Goal: Information Seeking & Learning: Check status

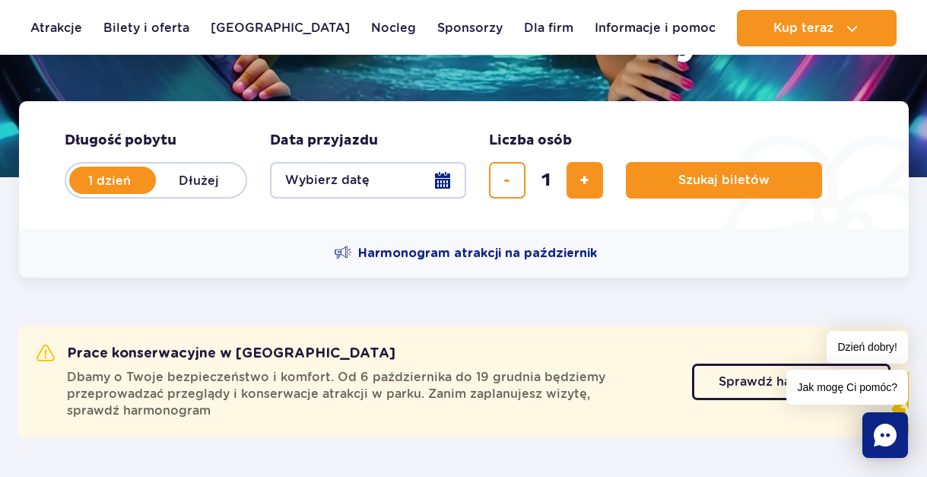
scroll to position [304, 0]
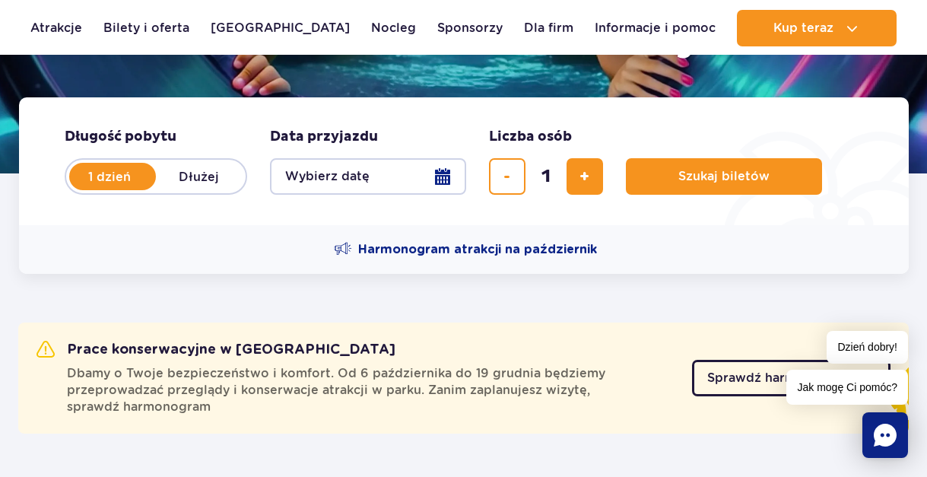
click at [717, 373] on span "Sprawdź harmonogram" at bounding box center [780, 378] width 145 height 12
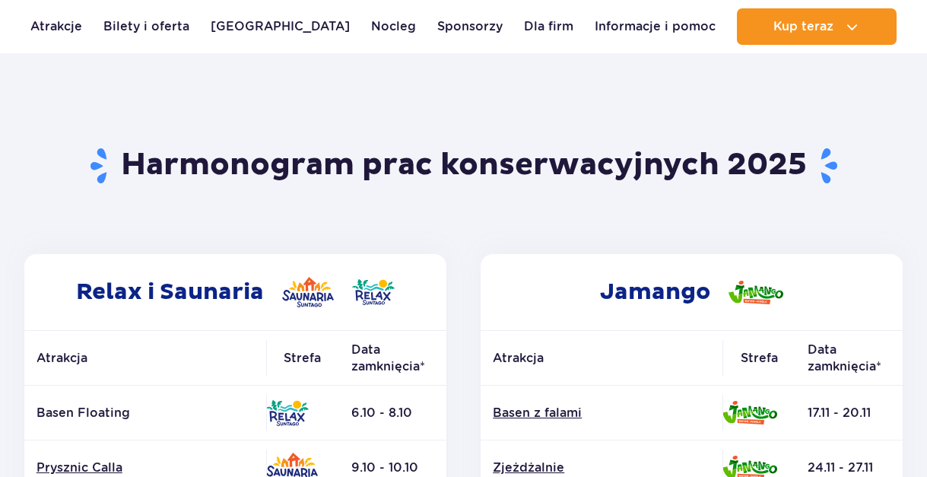
scroll to position [152, 0]
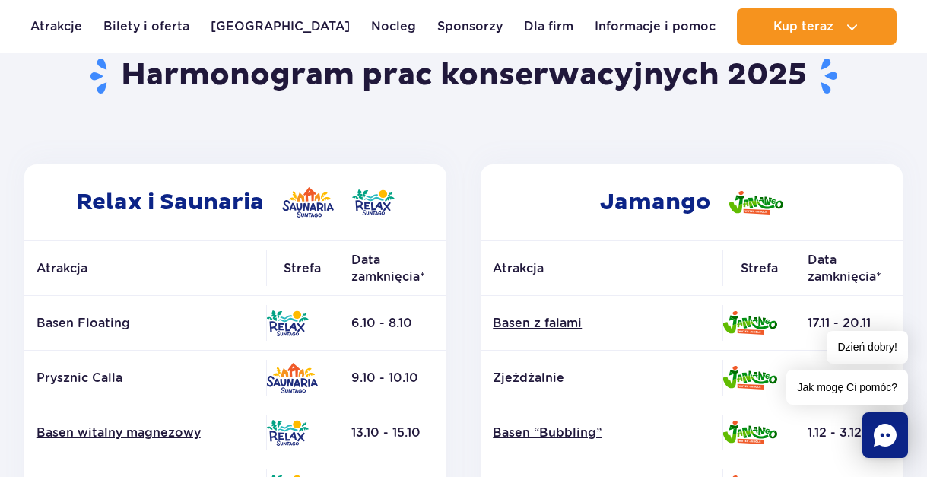
scroll to position [228, 0]
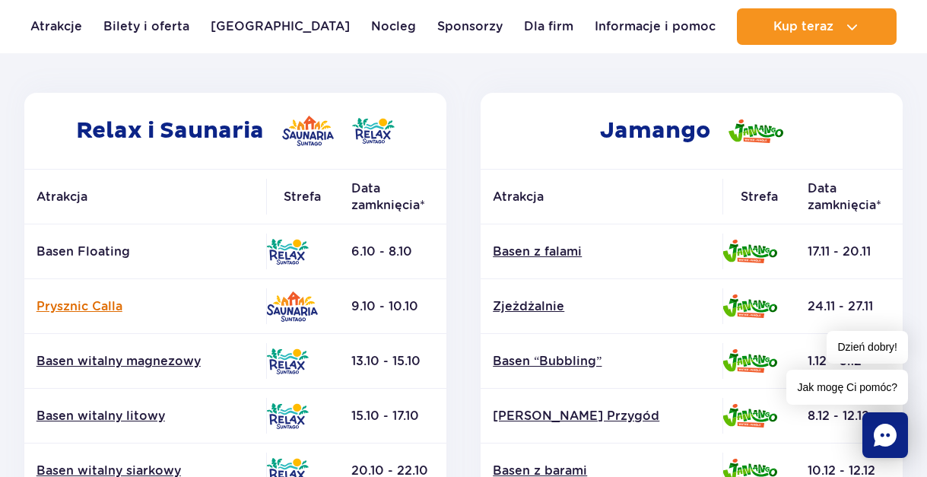
click at [97, 305] on link "Prysznic Calla" at bounding box center [146, 306] width 218 height 17
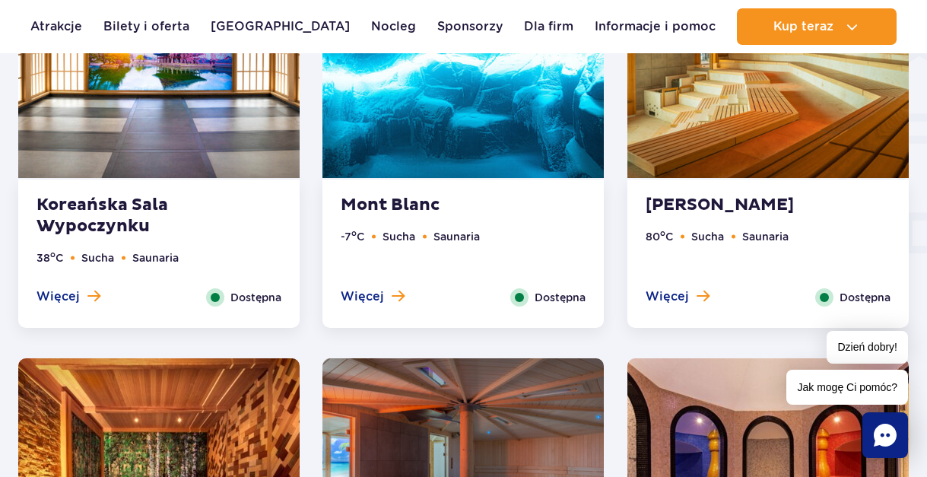
scroll to position [1883, 0]
